Goal: Information Seeking & Learning: Learn about a topic

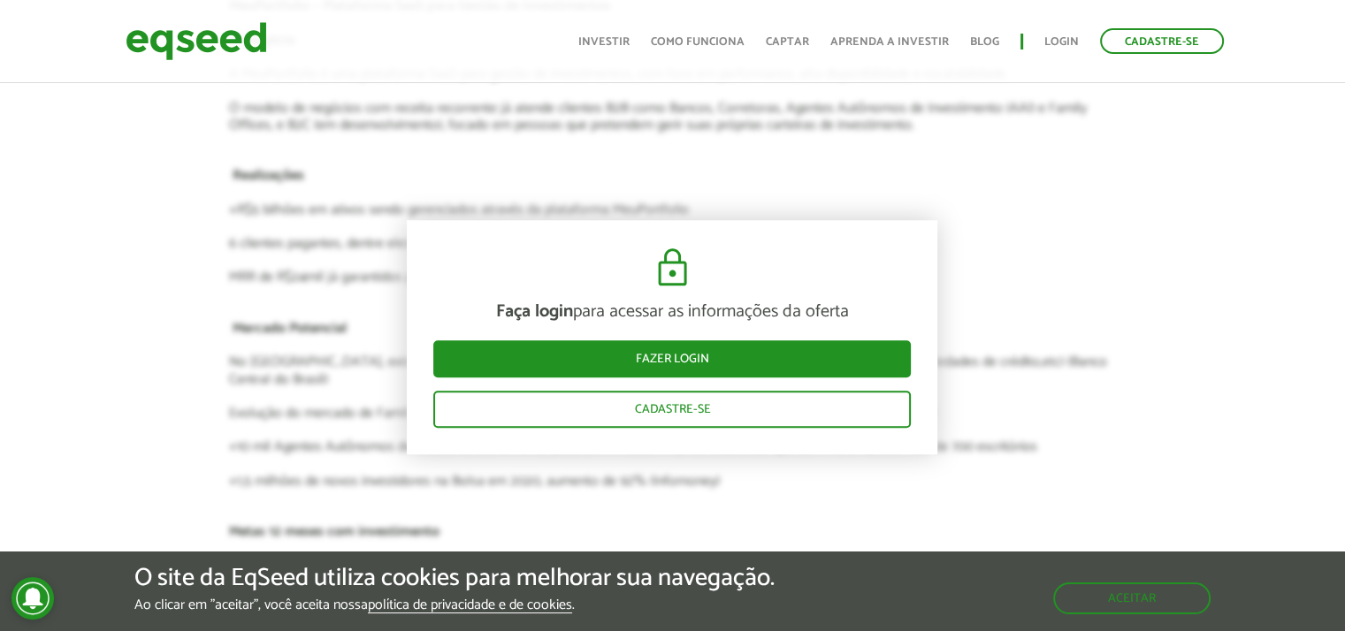
scroll to position [1680, 0]
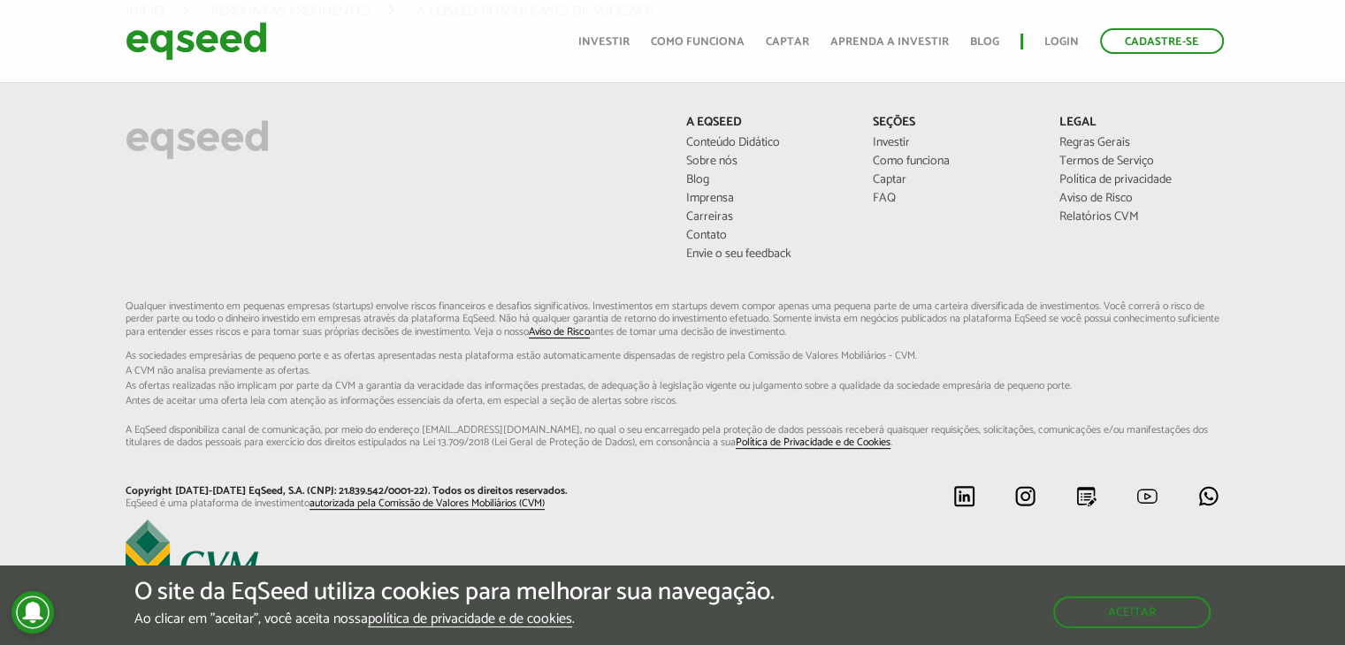
scroll to position [572, 0]
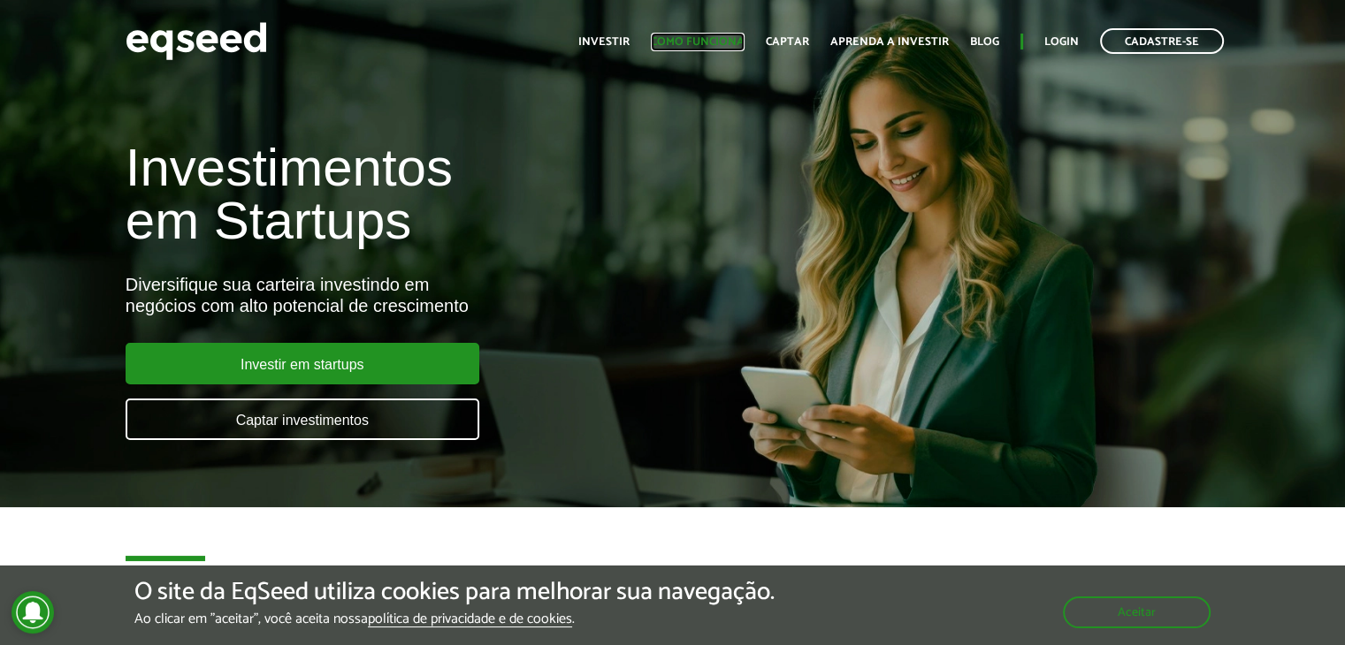
click at [685, 41] on link "Como funciona" at bounding box center [698, 41] width 94 height 11
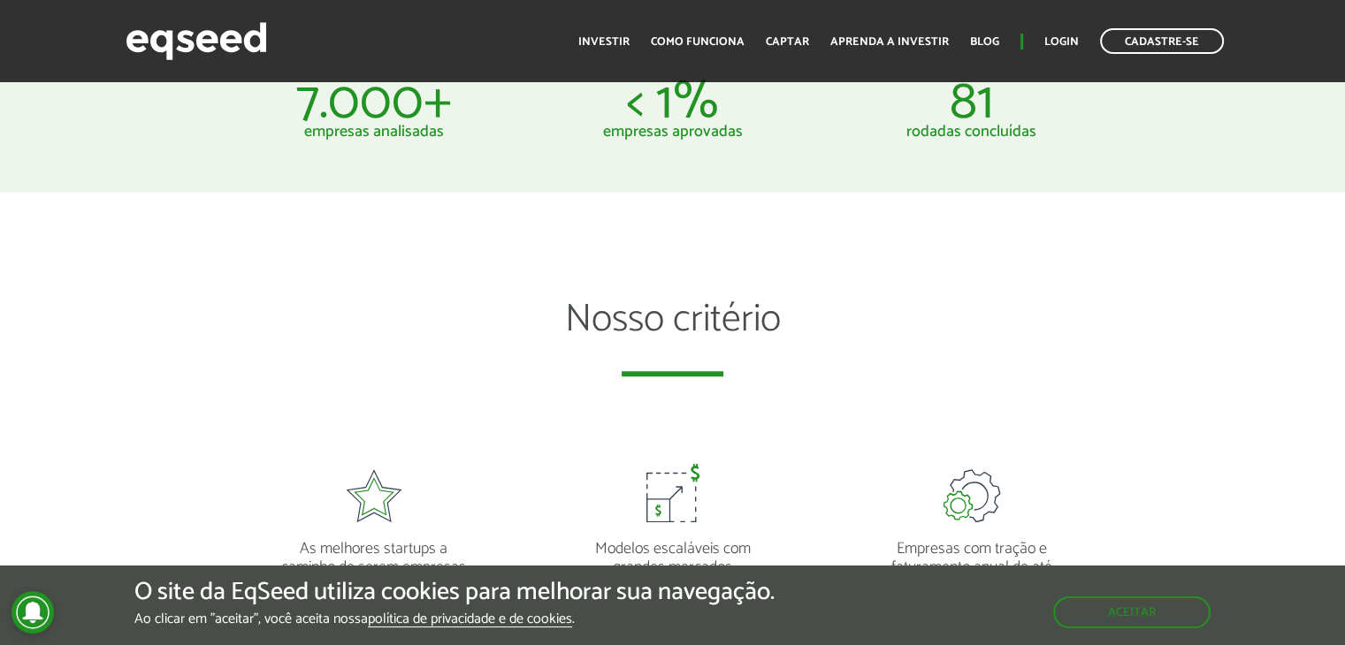
scroll to position [1150, 0]
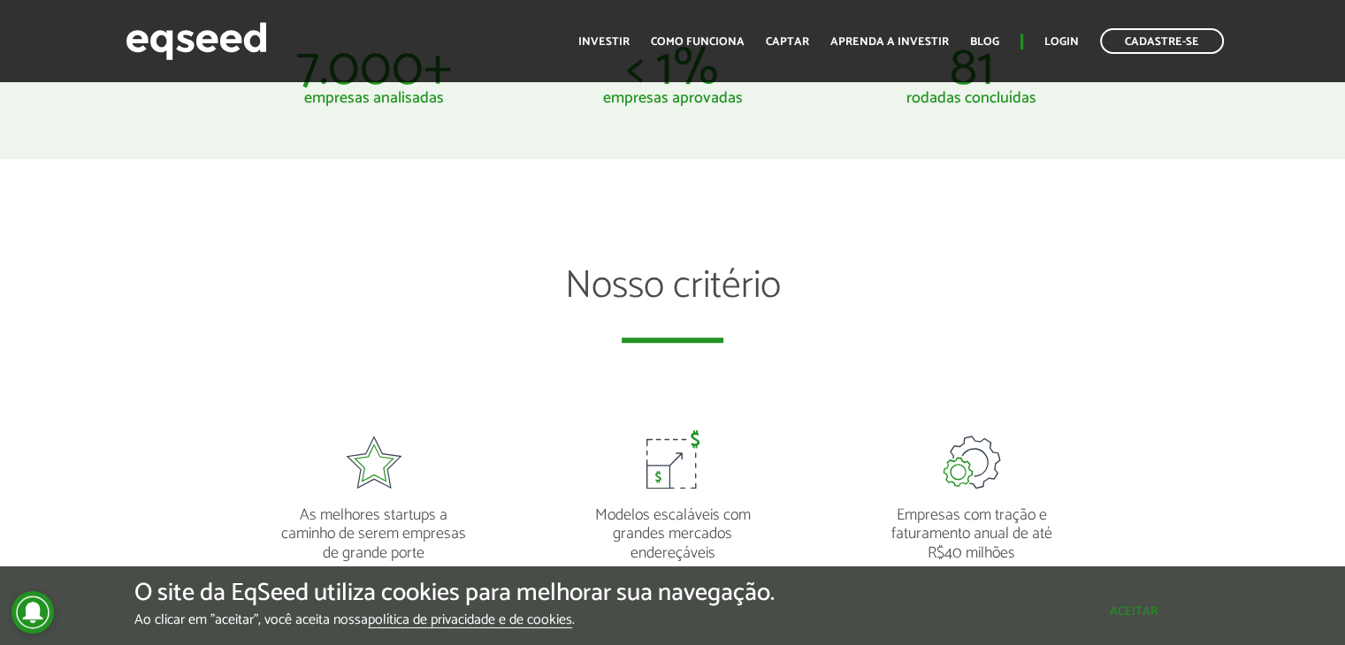
drag, startPoint x: 1178, startPoint y: 608, endPoint x: 1224, endPoint y: 538, distance: 84.4
click at [1179, 607] on button "Aceitar" at bounding box center [1134, 612] width 154 height 28
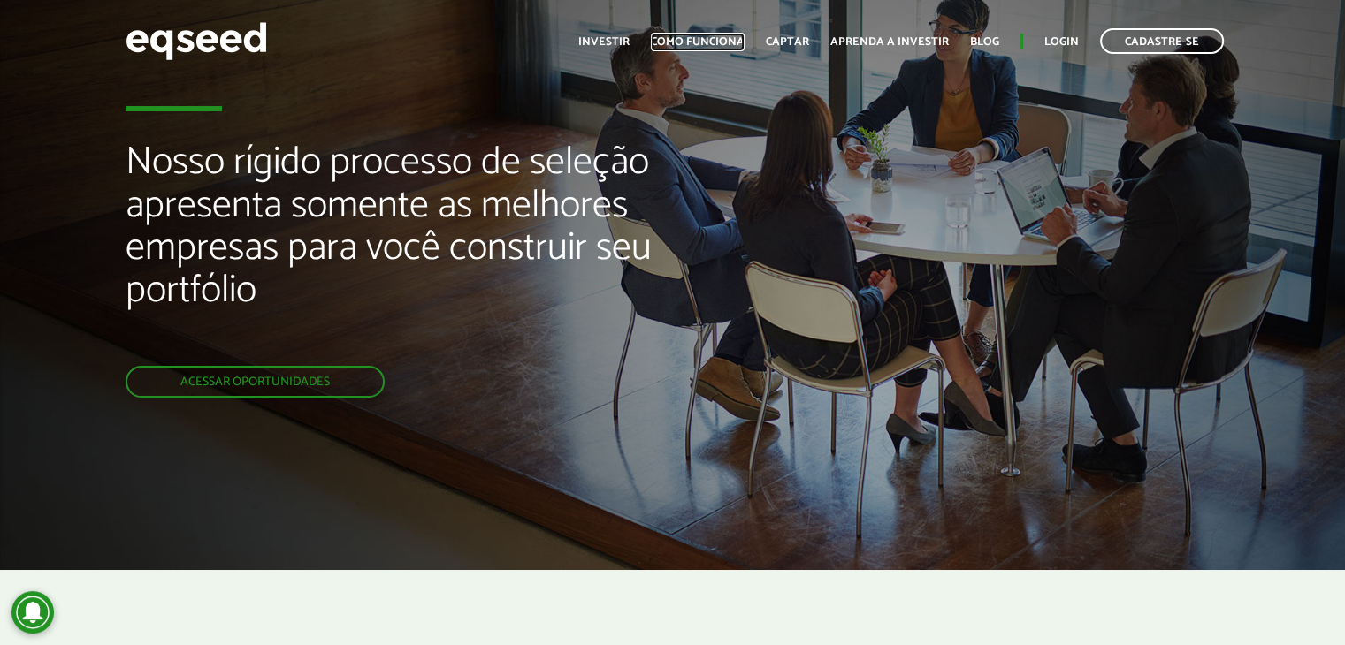
scroll to position [0, 0]
